Goal: Task Accomplishment & Management: Use online tool/utility

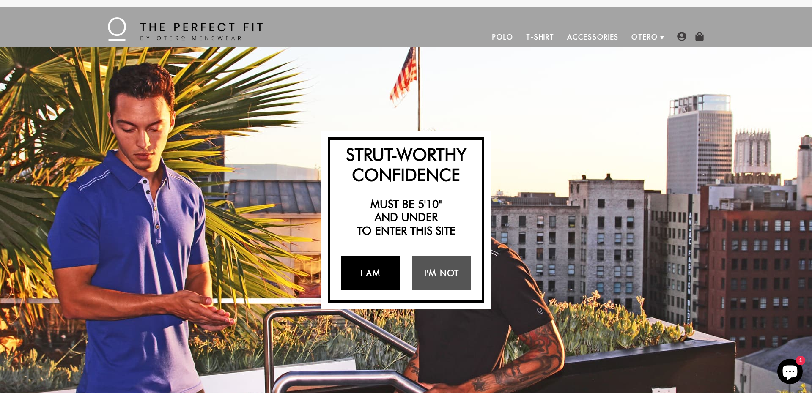
click at [375, 282] on link "I Am" at bounding box center [370, 273] width 59 height 34
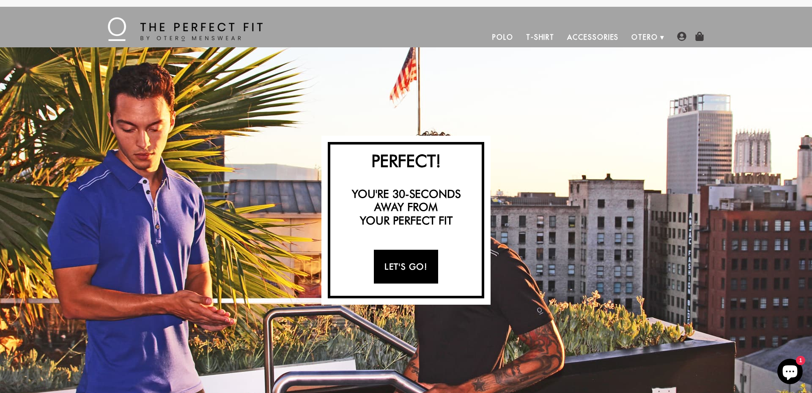
click at [402, 272] on link "Let's Go!" at bounding box center [406, 267] width 64 height 34
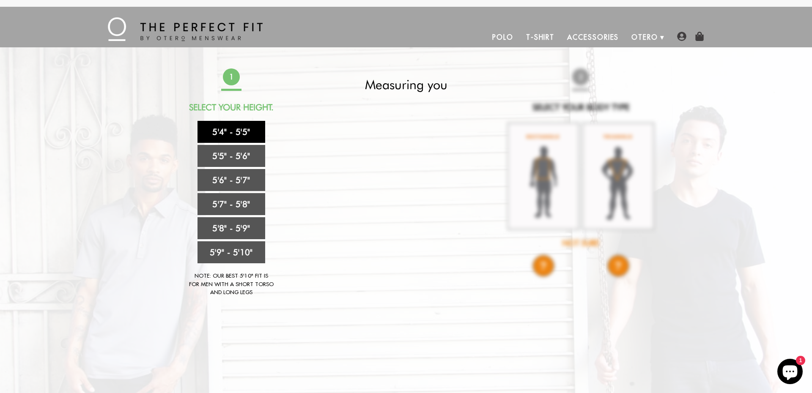
click at [232, 133] on link "5'4" - 5'5"" at bounding box center [231, 132] width 68 height 22
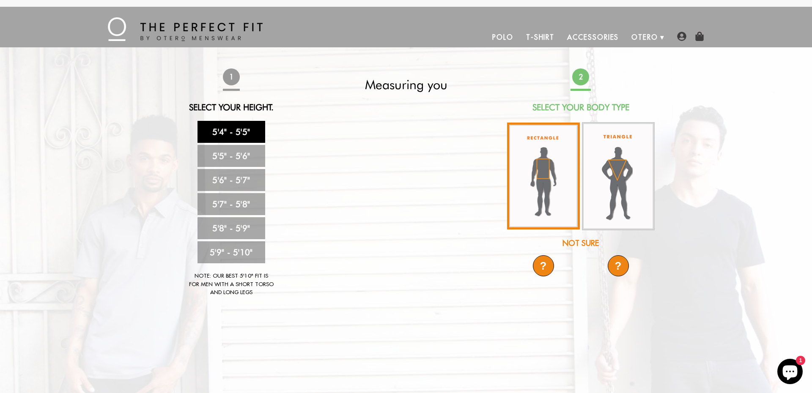
click at [549, 178] on img at bounding box center [543, 176] width 73 height 107
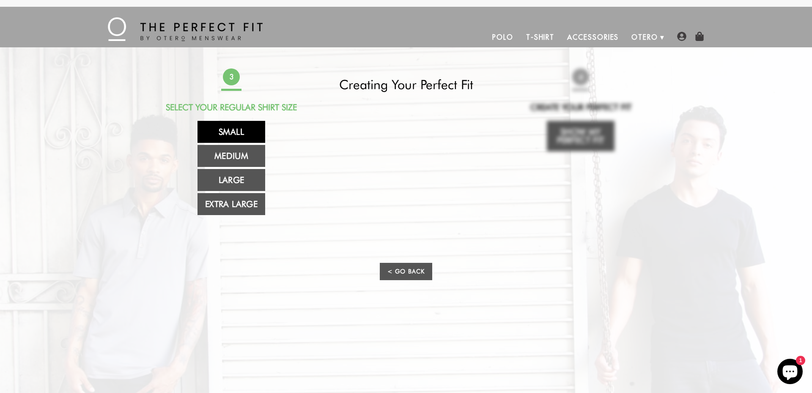
click at [230, 134] on link "Small" at bounding box center [231, 132] width 68 height 22
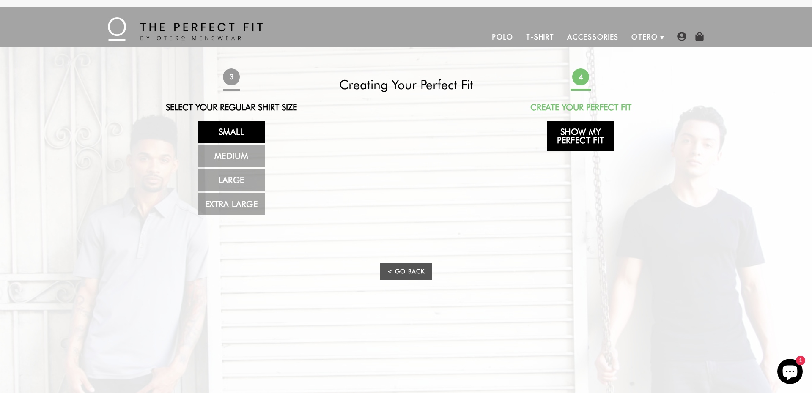
click at [585, 143] on link "Show My Perfect Fit" at bounding box center [581, 136] width 68 height 30
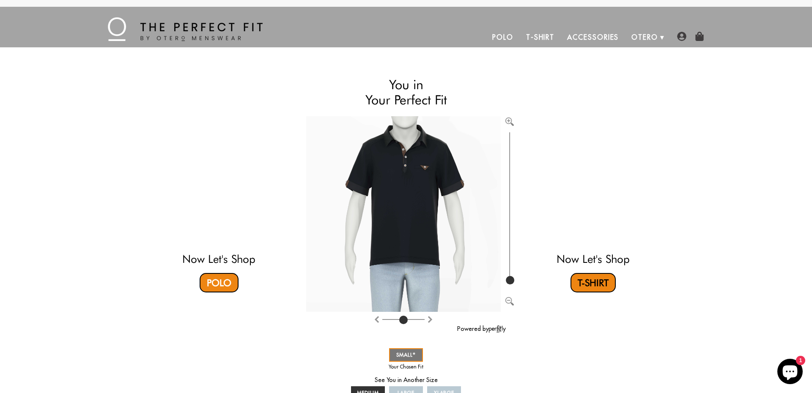
click at [588, 287] on link "T-Shirt" at bounding box center [592, 282] width 45 height 19
